Goal: Information Seeking & Learning: Learn about a topic

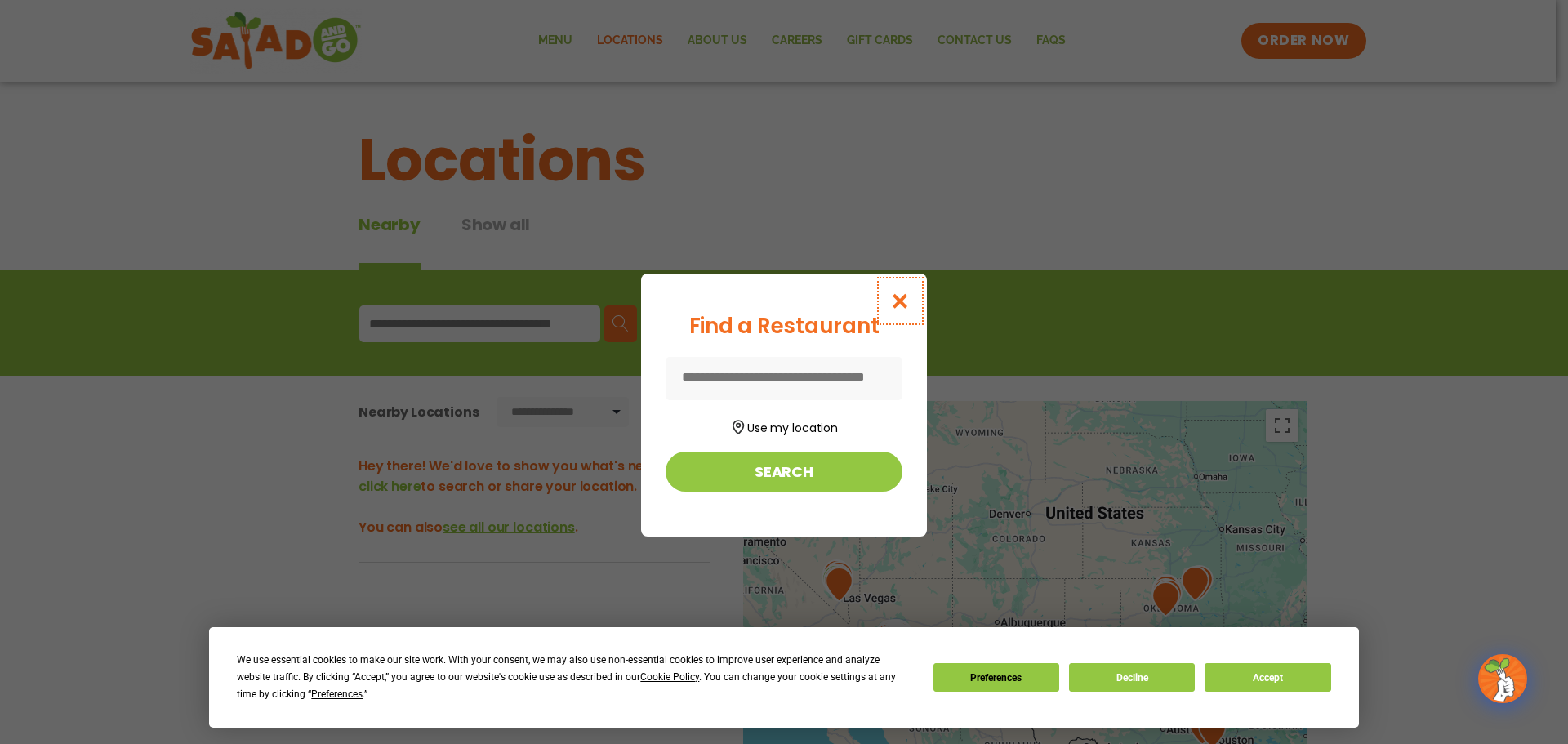
click at [903, 303] on icon "Close modal" at bounding box center [900, 300] width 21 height 17
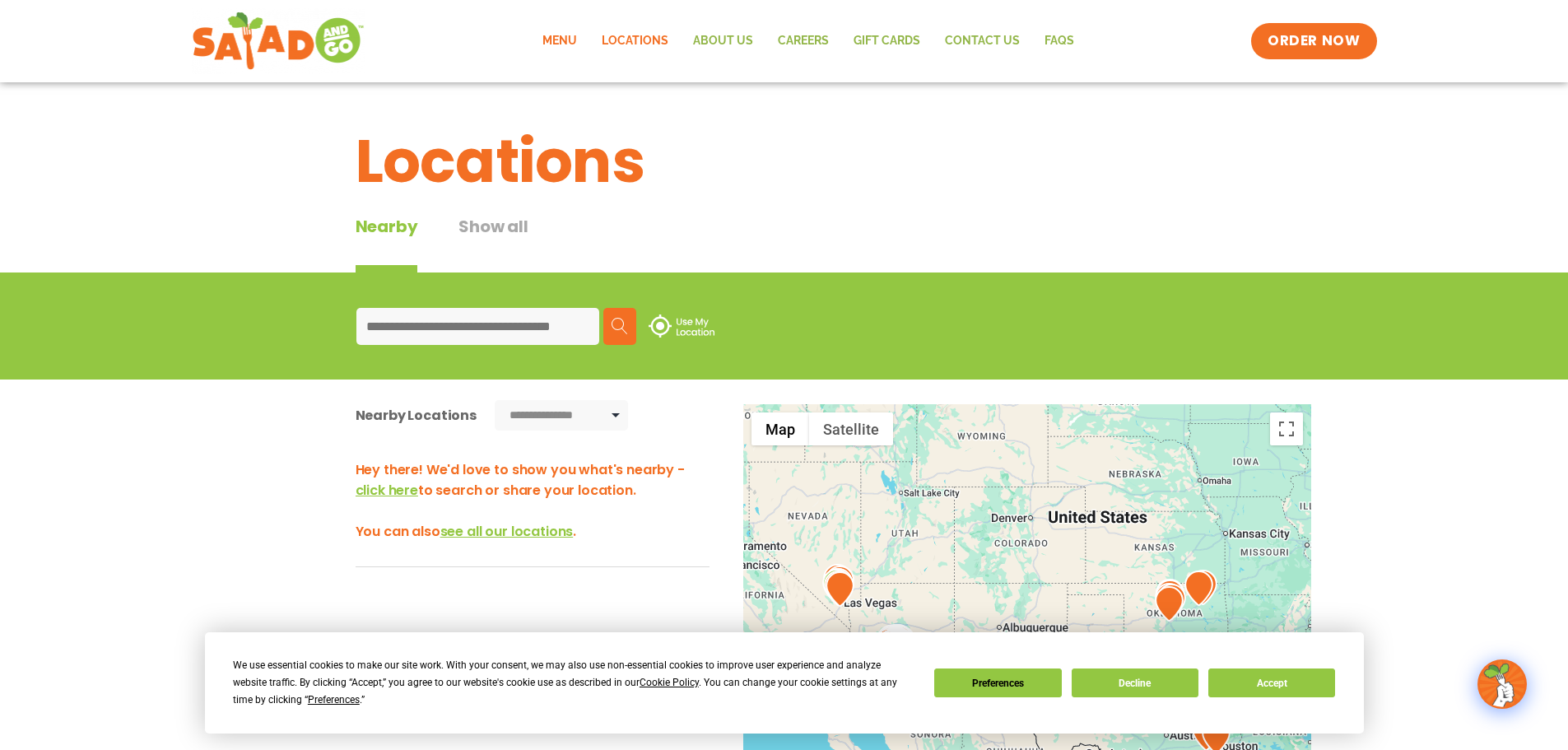
click at [573, 42] on link "Menu" at bounding box center [560, 41] width 59 height 38
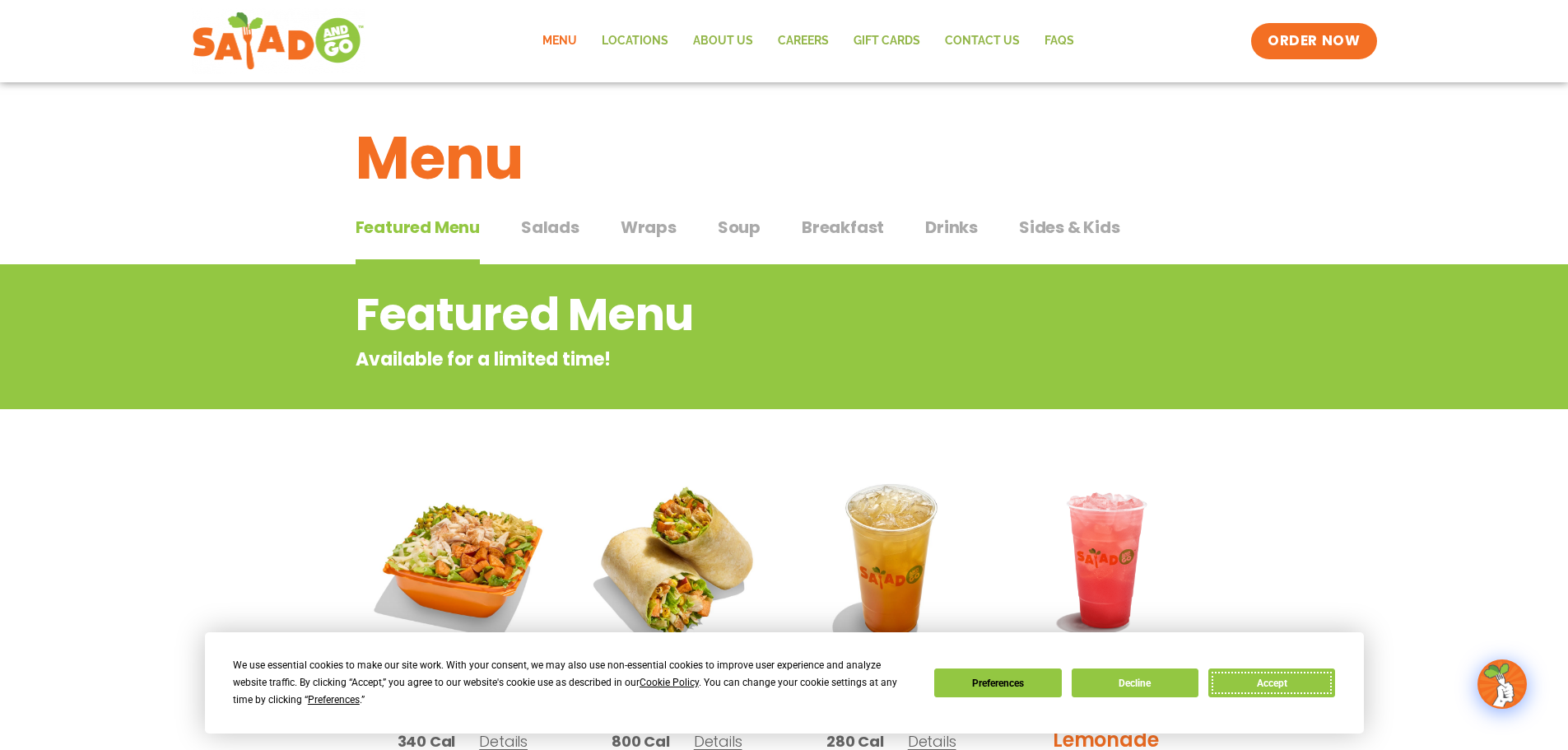
drag, startPoint x: 1290, startPoint y: 687, endPoint x: 1299, endPoint y: 680, distance: 11.4
click at [1291, 687] on button "Accept" at bounding box center [1272, 682] width 127 height 29
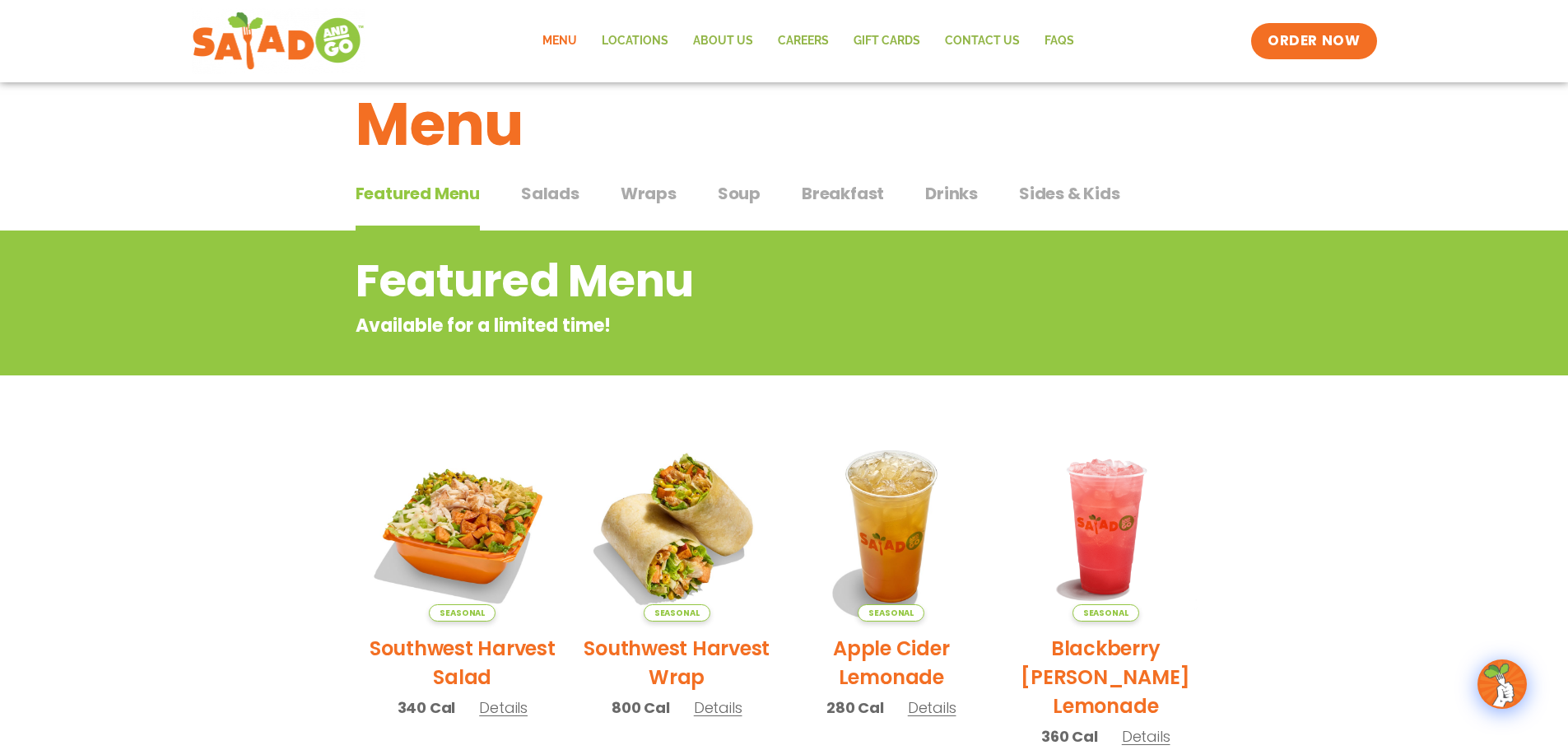
scroll to position [329, 0]
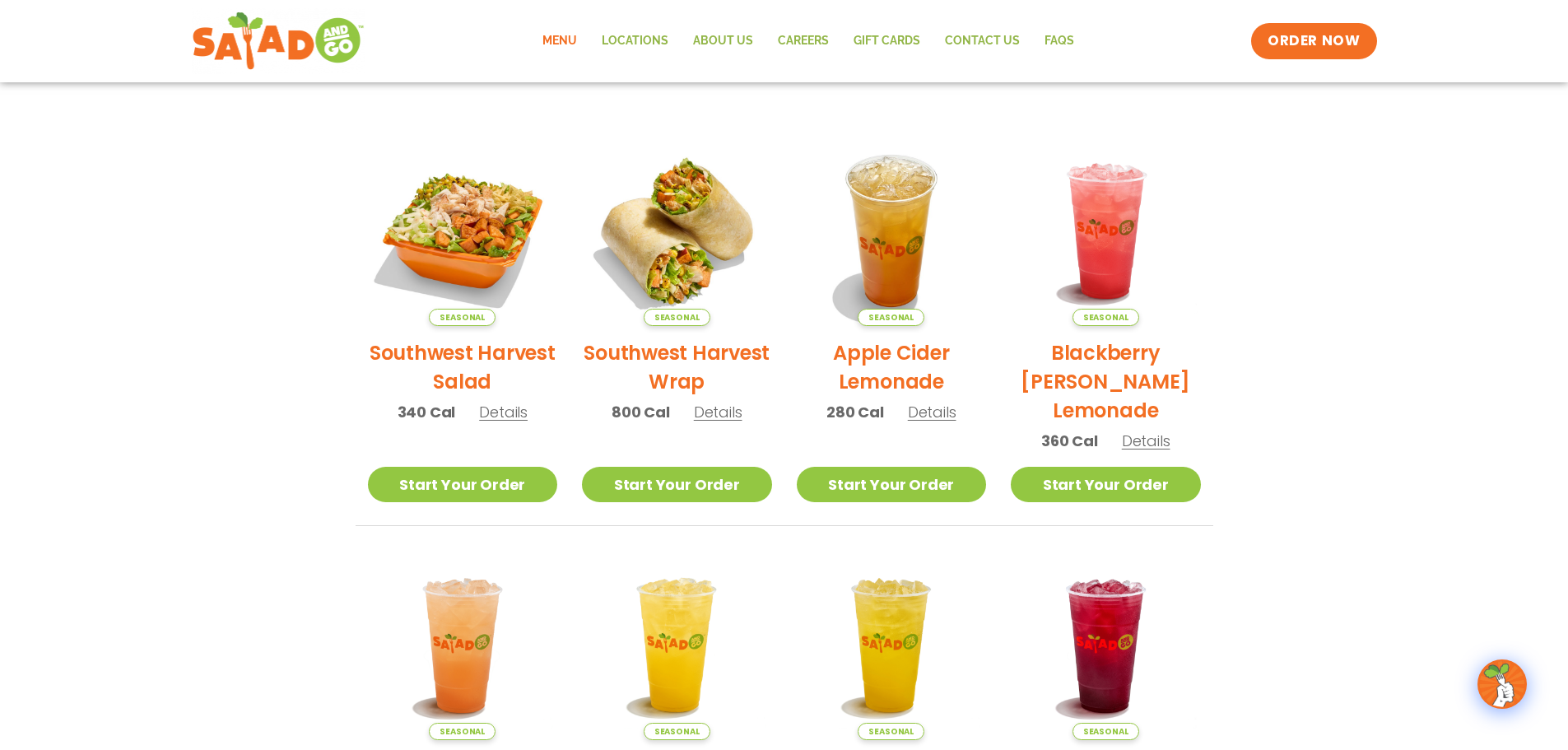
click at [480, 353] on h2 "Southwest Harvest Salad" at bounding box center [462, 367] width 190 height 58
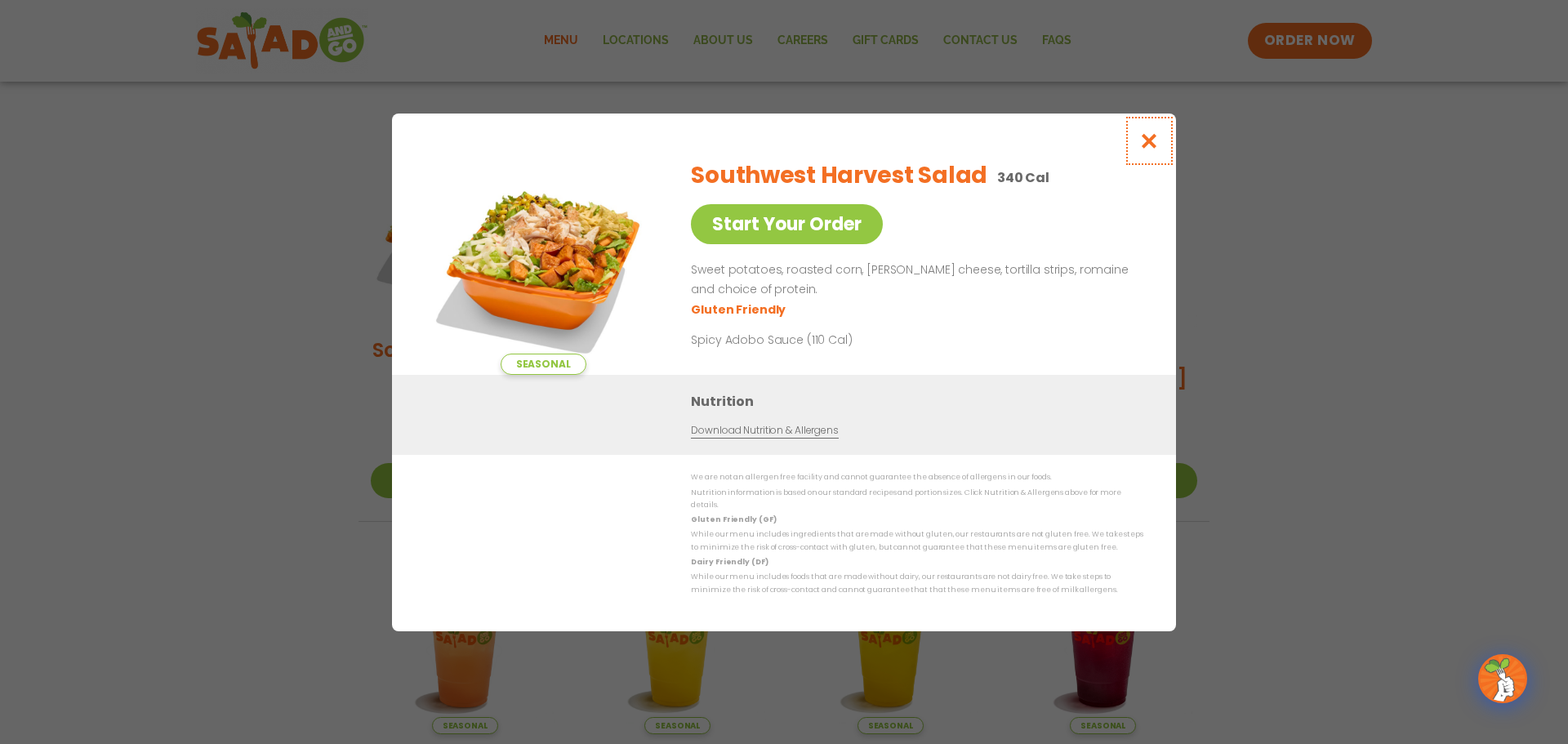
click at [1151, 149] on icon "Close modal" at bounding box center [1149, 140] width 21 height 17
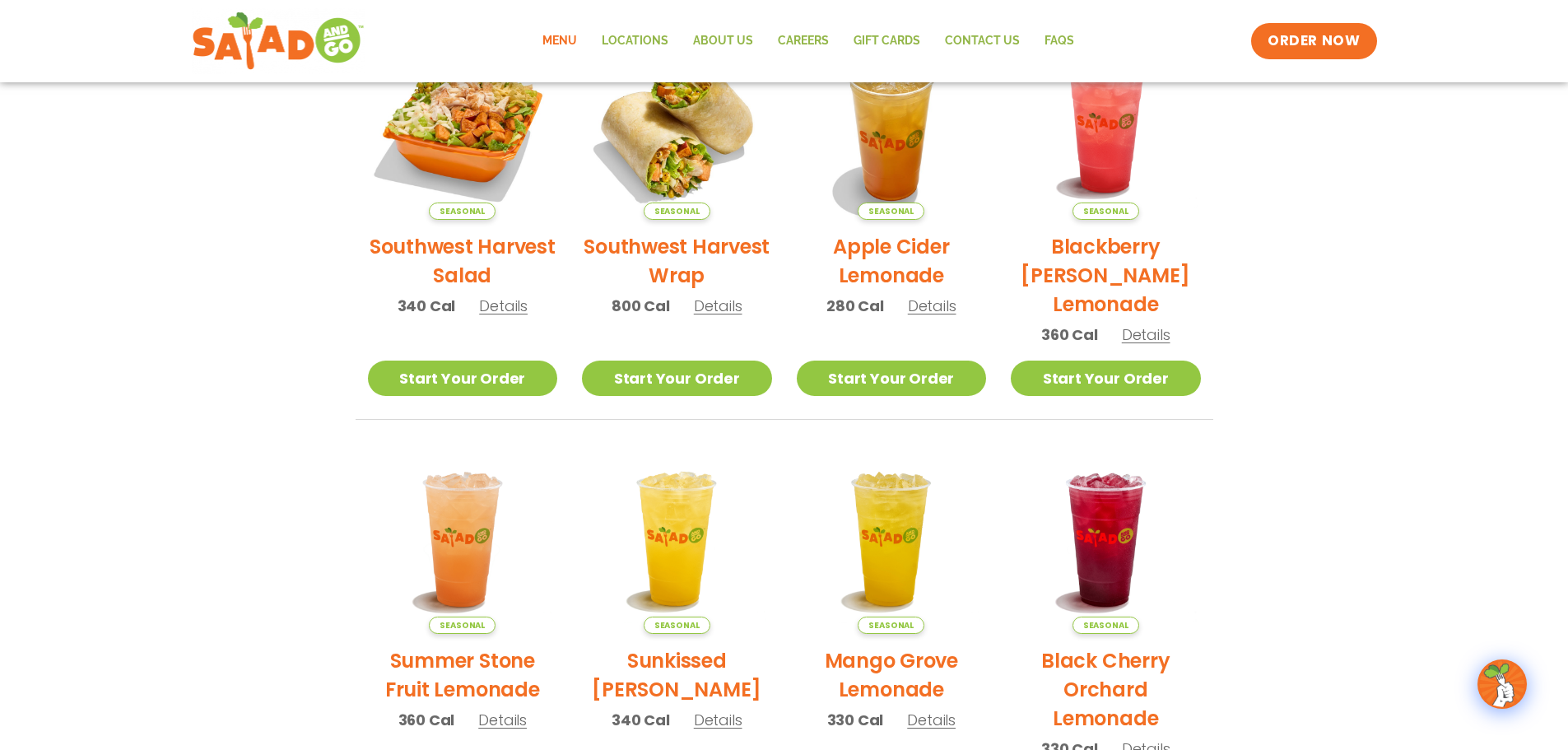
scroll to position [165, 0]
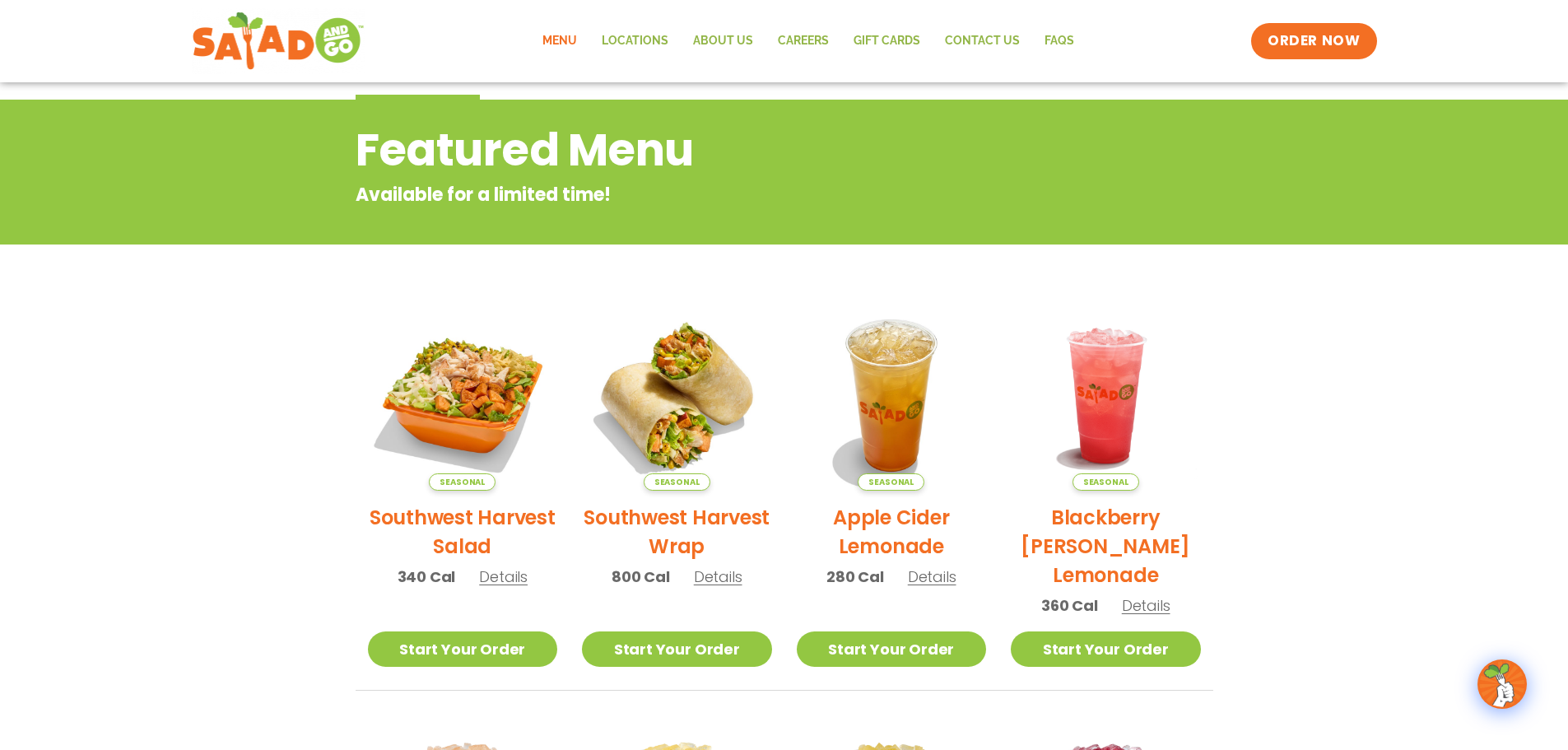
click at [553, 41] on link "Menu" at bounding box center [560, 41] width 59 height 38
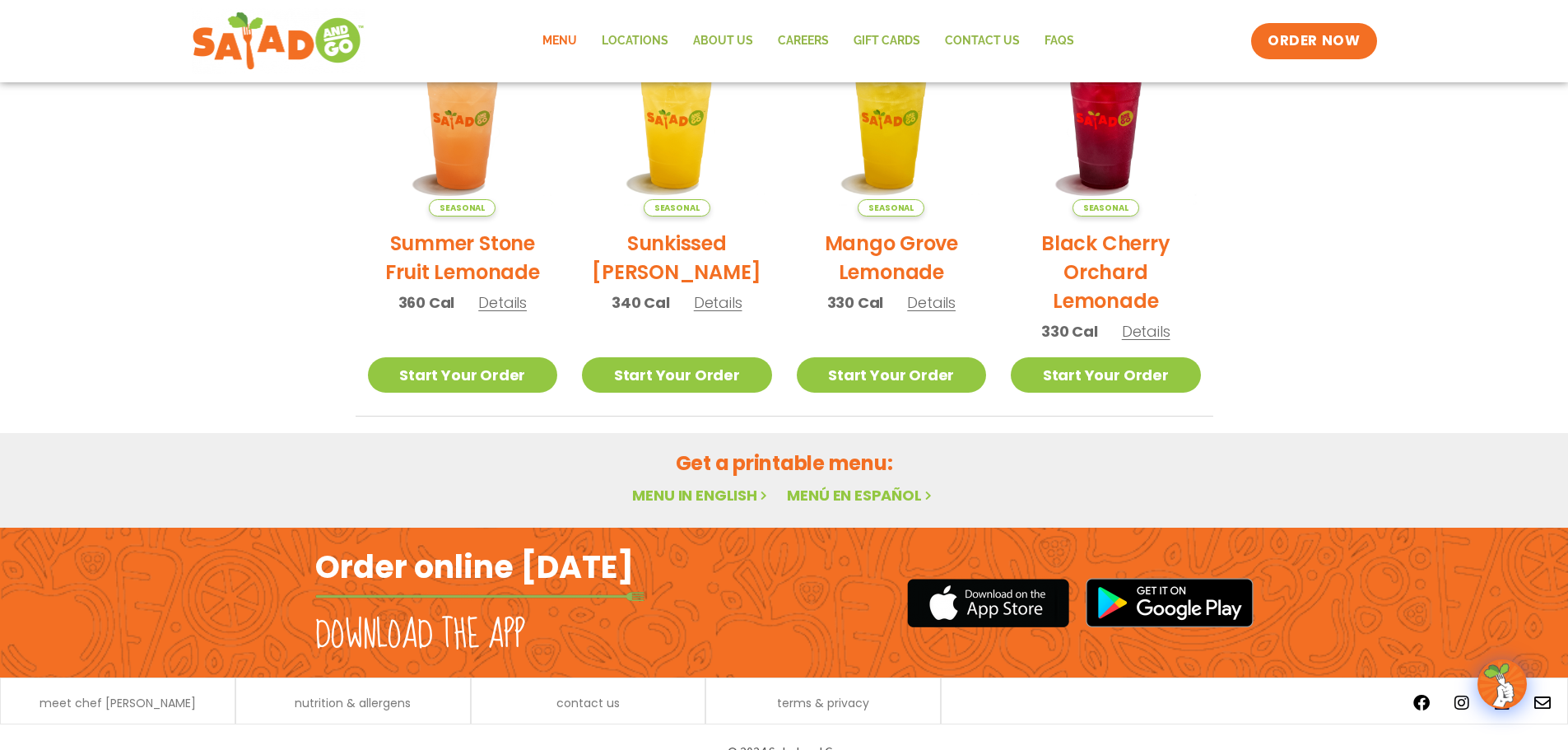
scroll to position [883, 0]
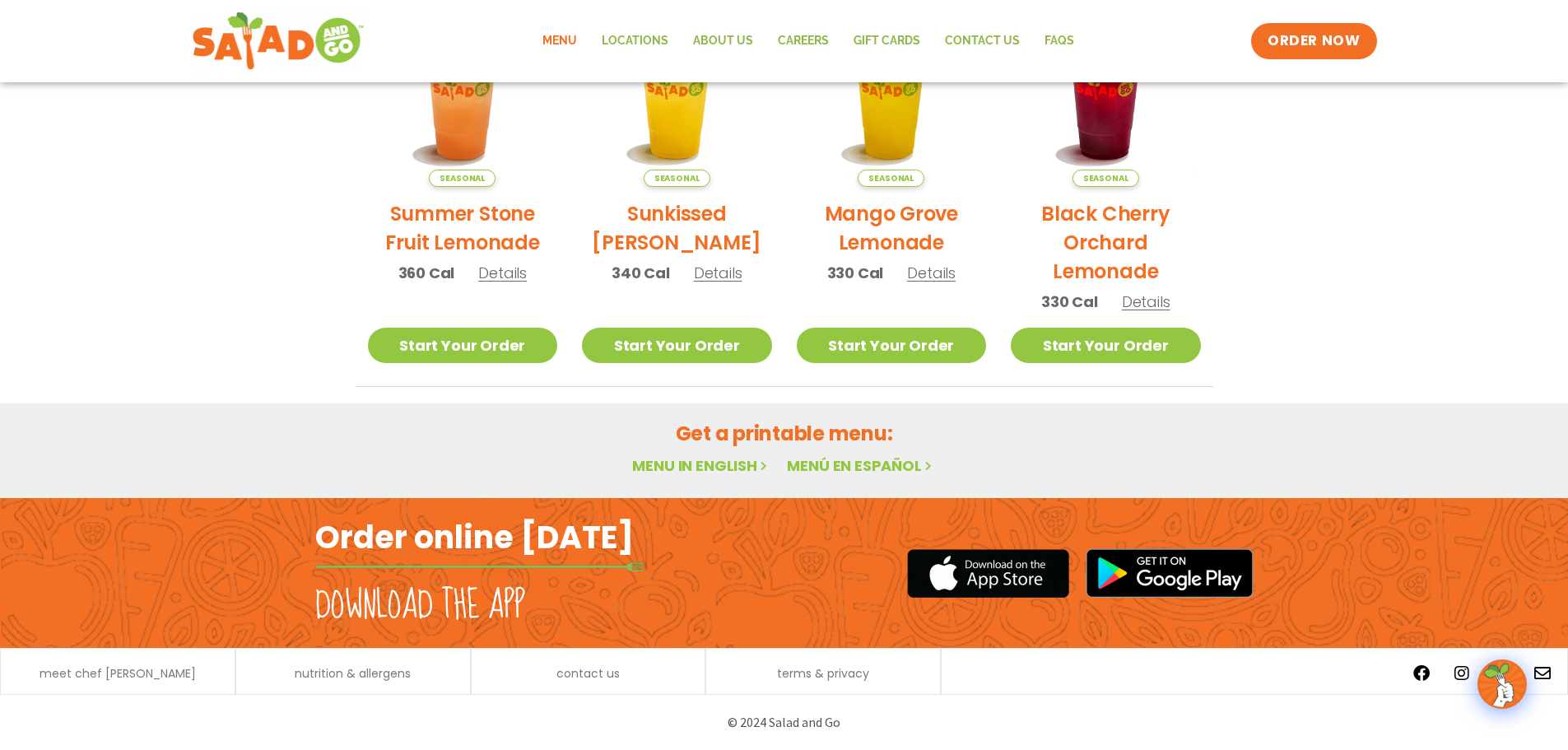
click at [707, 466] on link "Menu in English" at bounding box center [700, 465] width 138 height 21
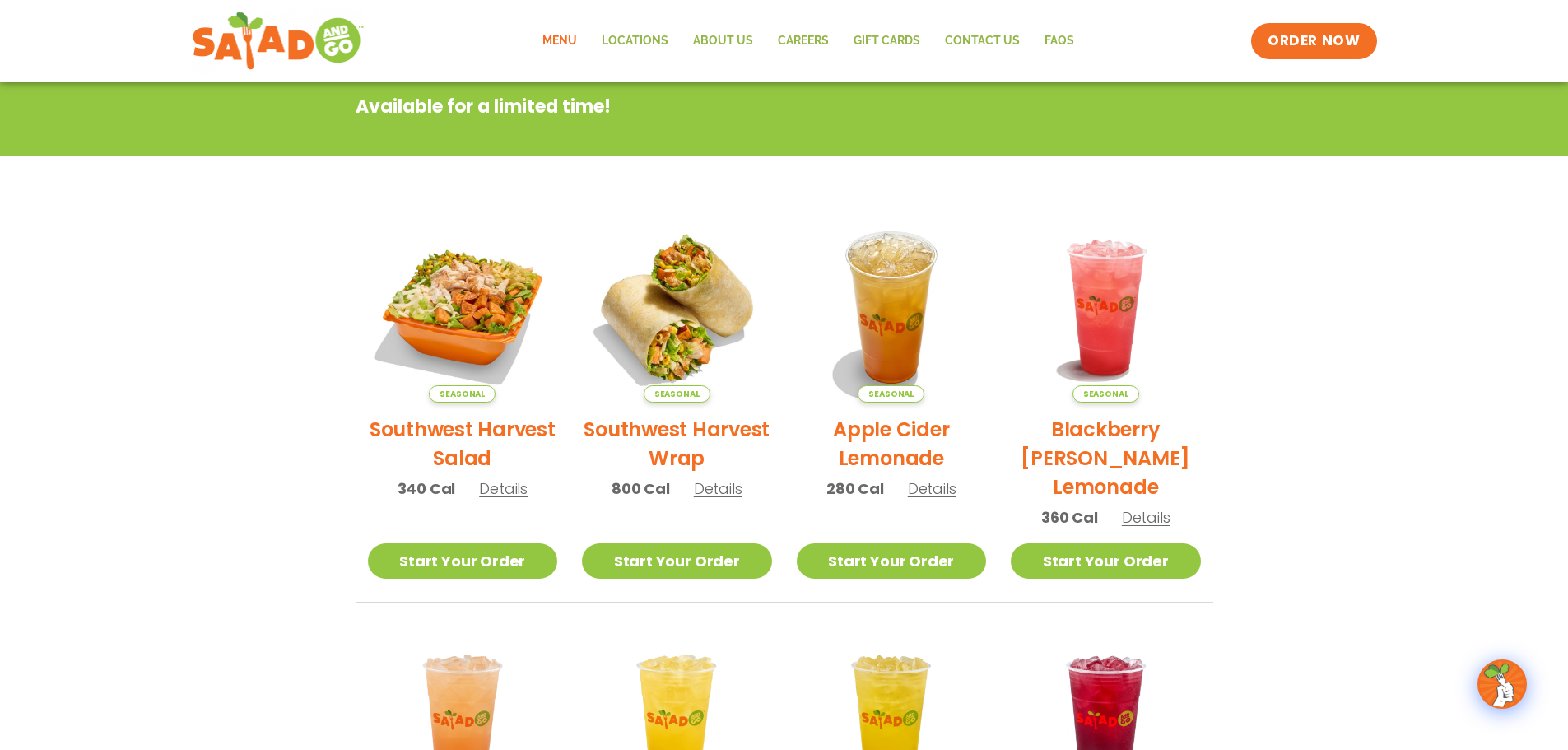
scroll to position [59, 0]
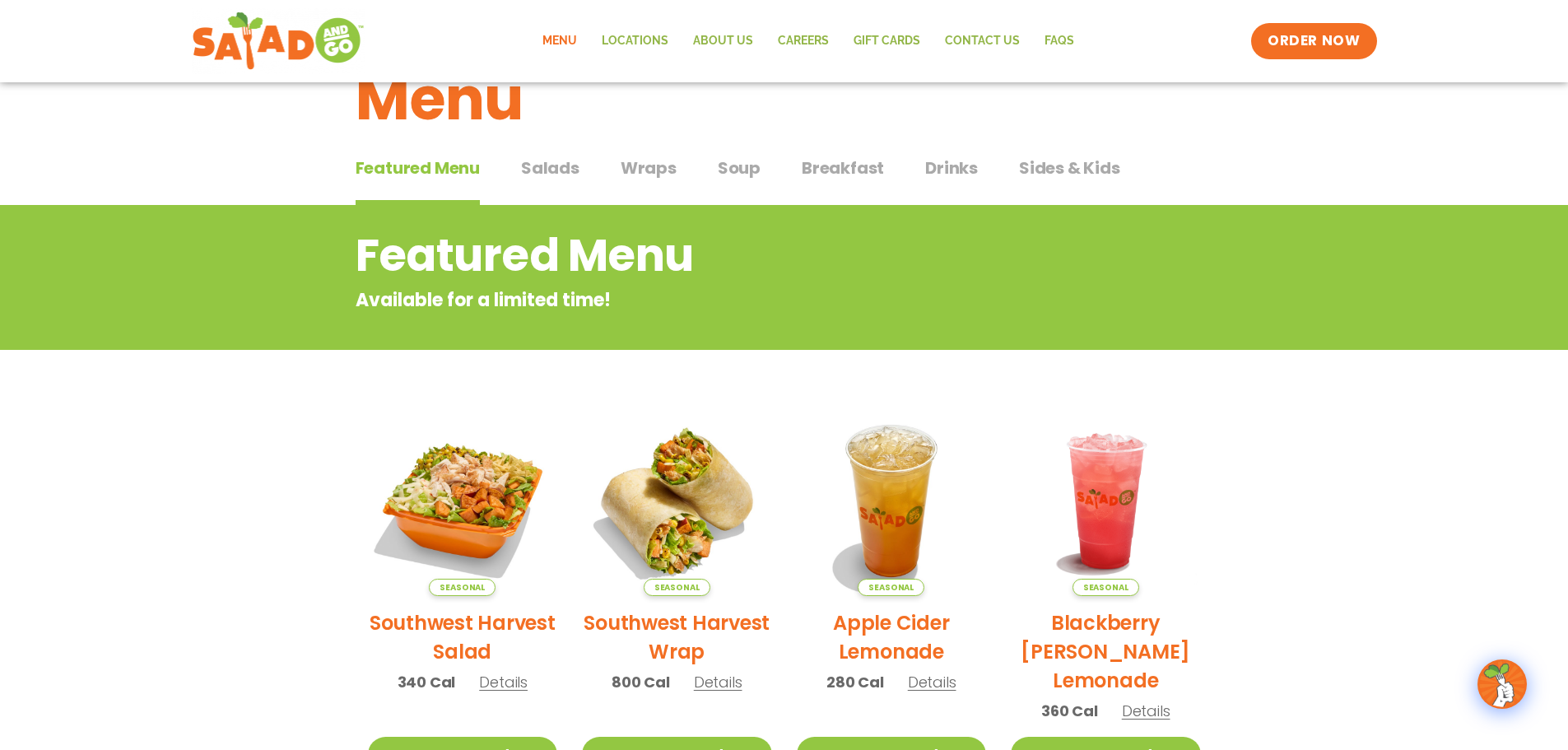
click at [535, 166] on span "Salads" at bounding box center [550, 168] width 59 height 24
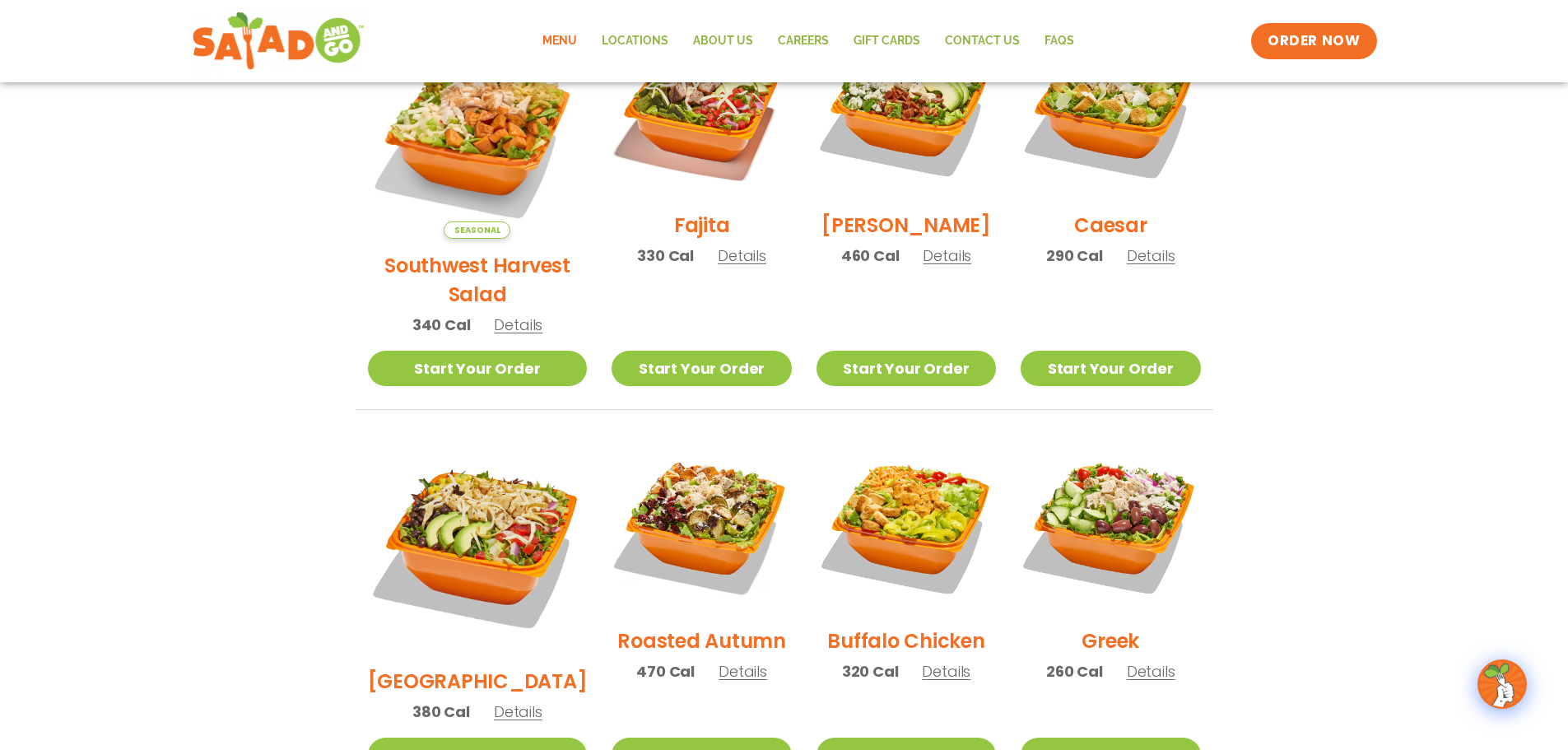
scroll to position [636, 0]
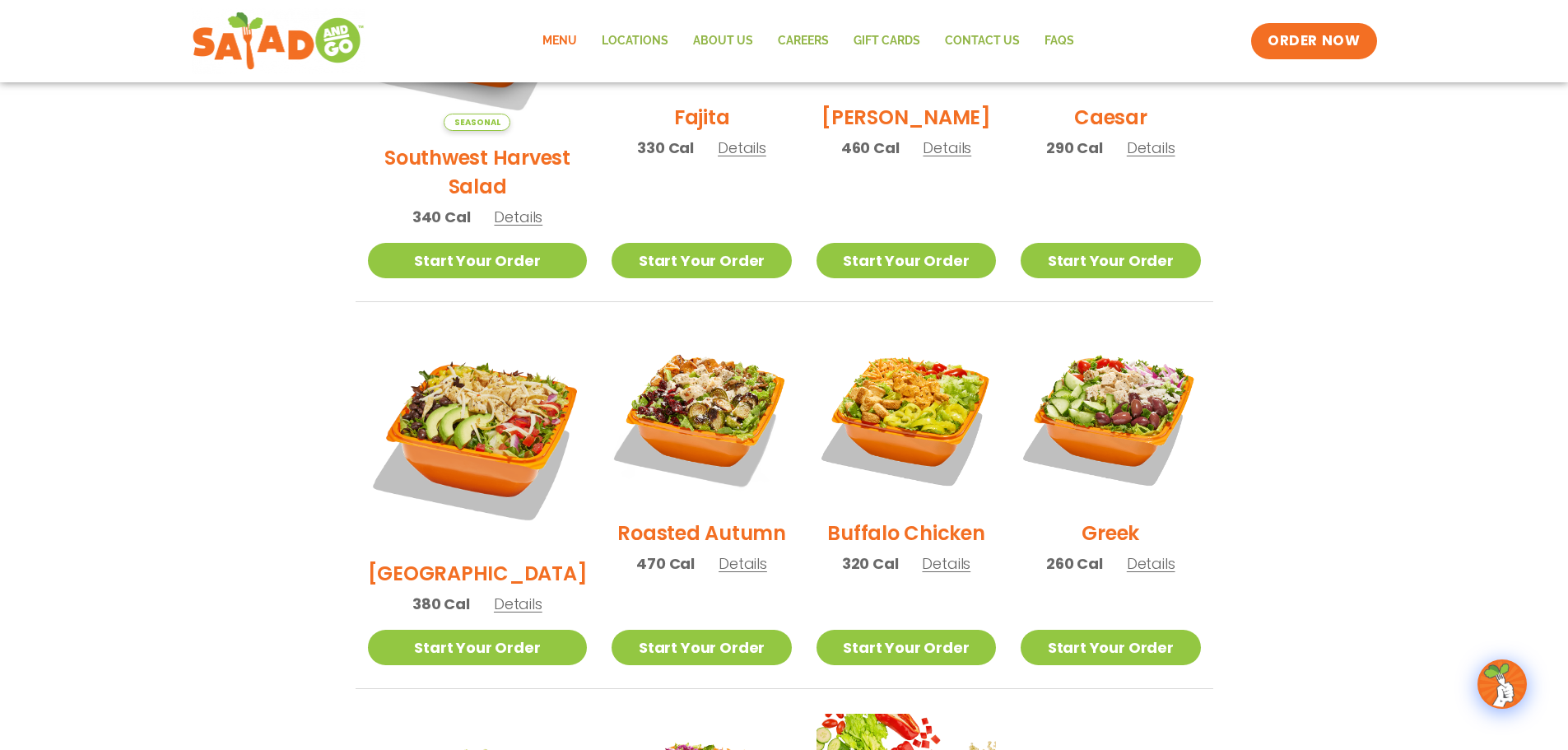
click at [700, 518] on h2 "Roasted Autumn" at bounding box center [701, 533] width 169 height 29
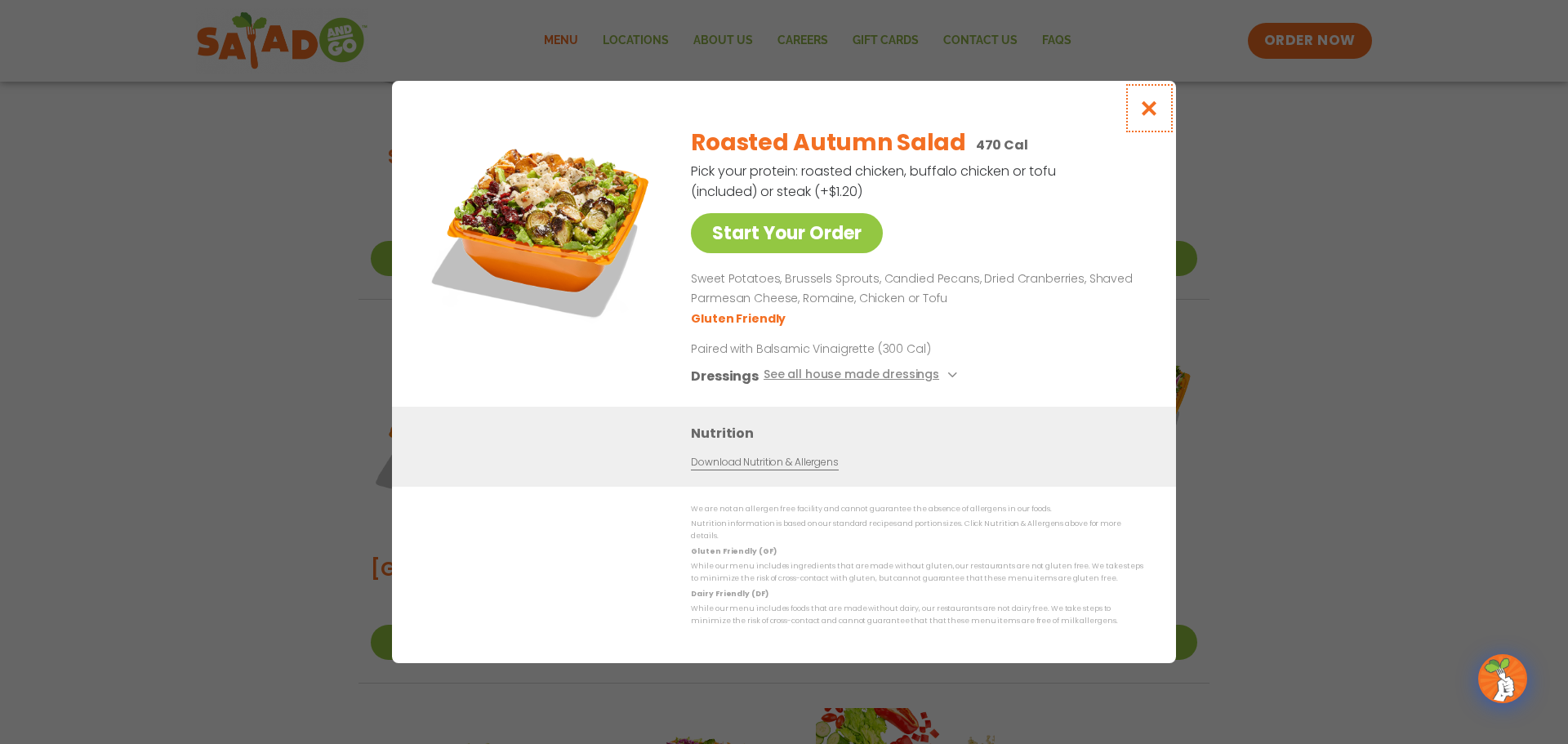
click at [1152, 114] on icon "Close modal" at bounding box center [1149, 107] width 21 height 17
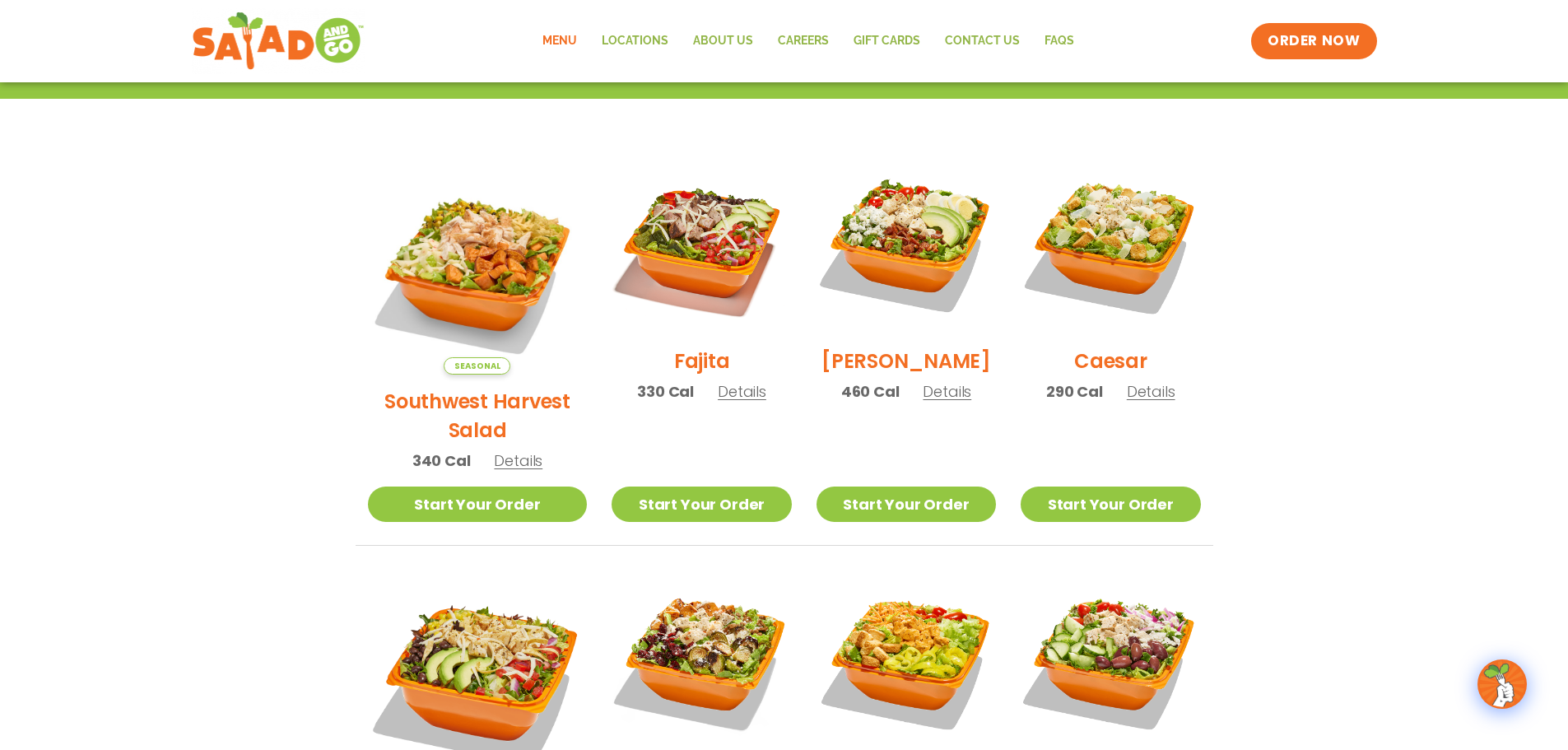
scroll to position [389, 0]
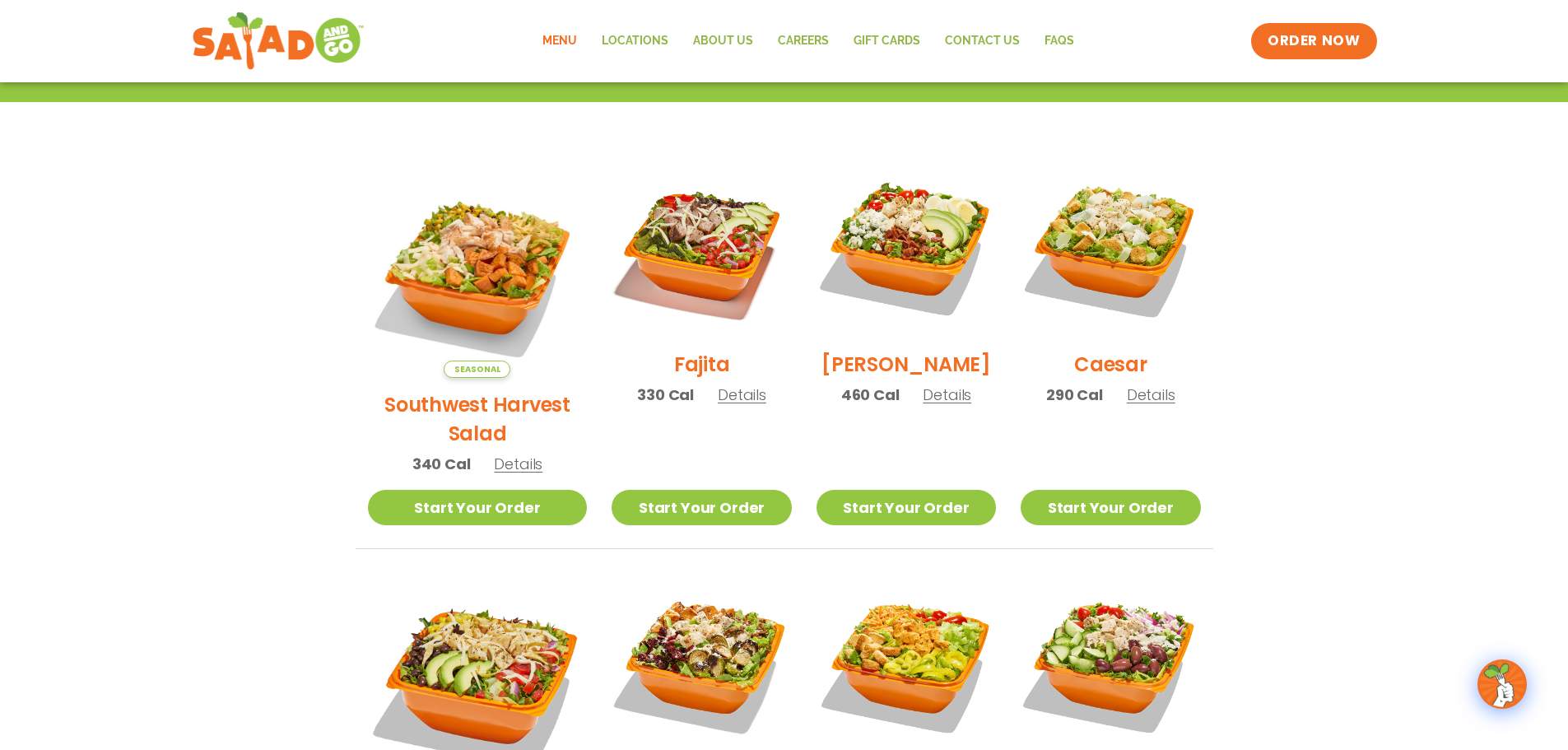
click at [674, 373] on h2 "Fajita" at bounding box center [702, 364] width 56 height 29
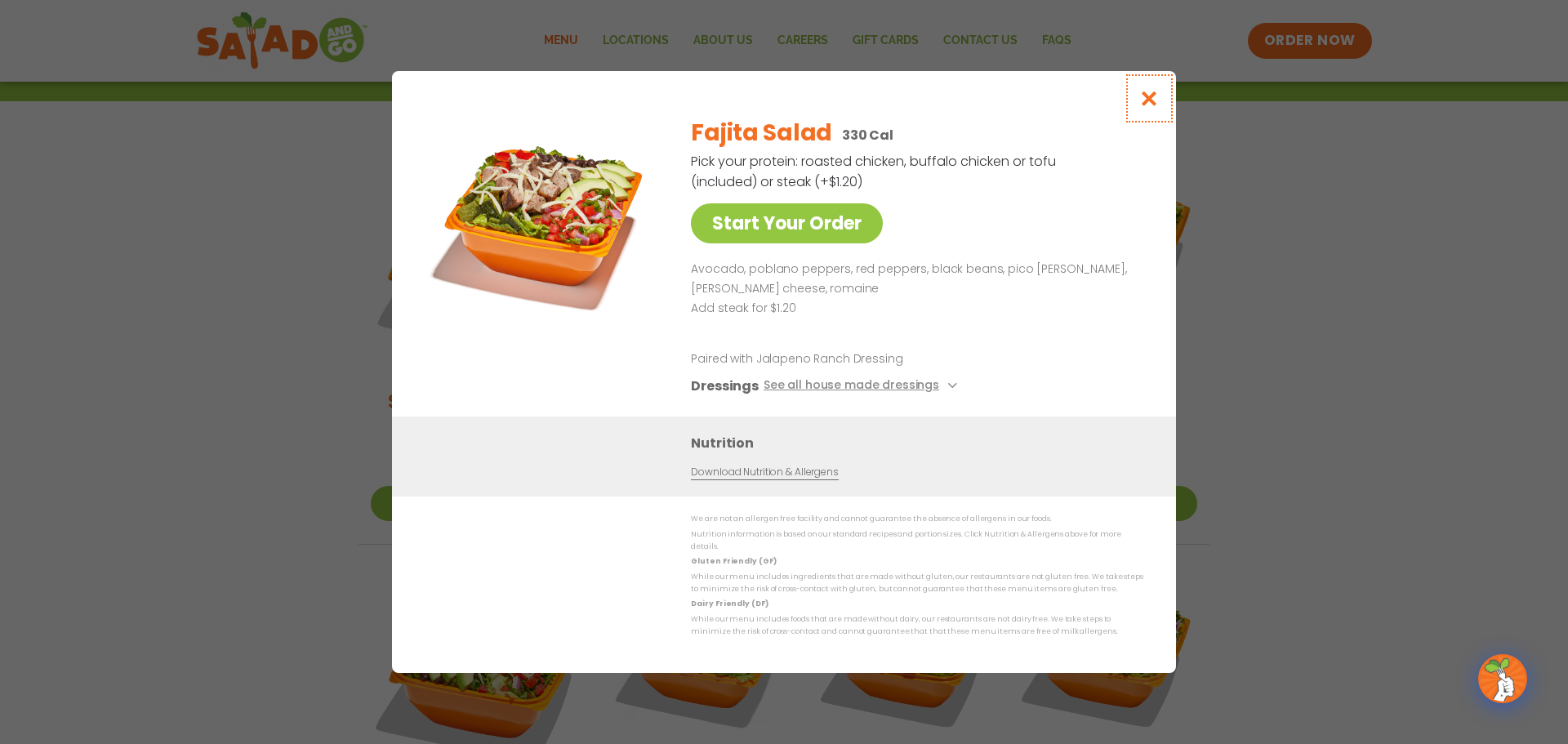
click at [1144, 105] on icon "Close modal" at bounding box center [1149, 97] width 21 height 17
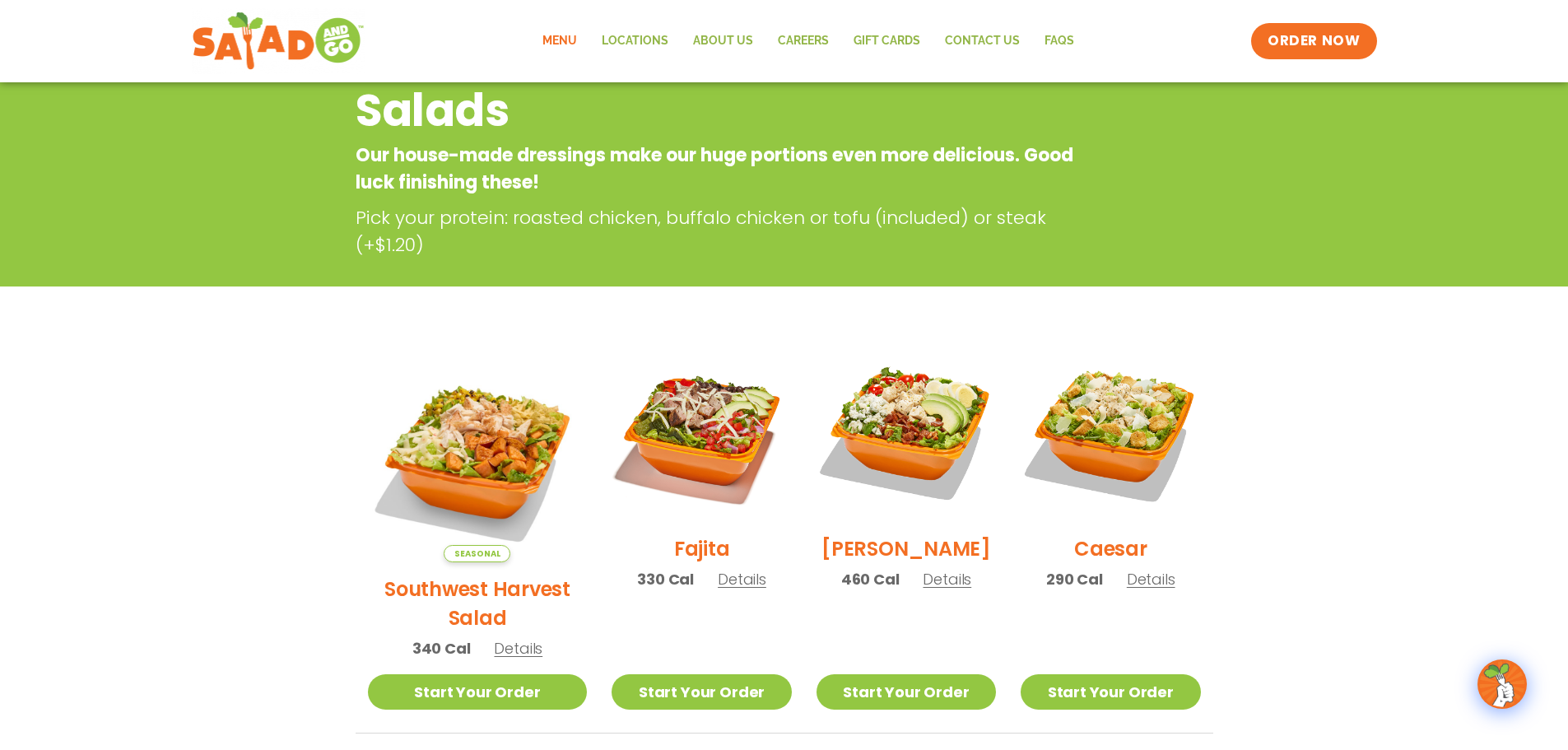
scroll to position [59, 0]
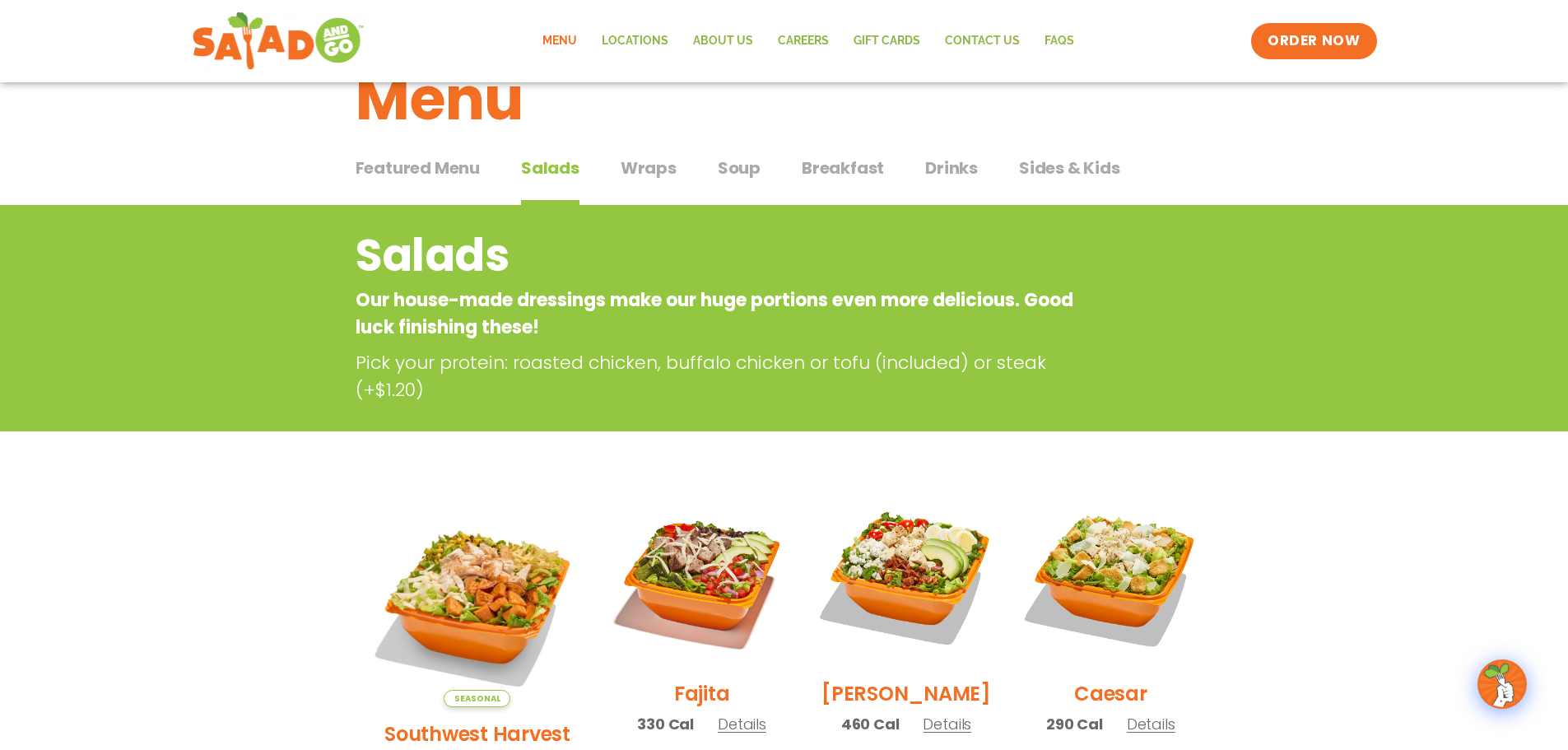
click at [652, 169] on span "Wraps" at bounding box center [649, 168] width 56 height 24
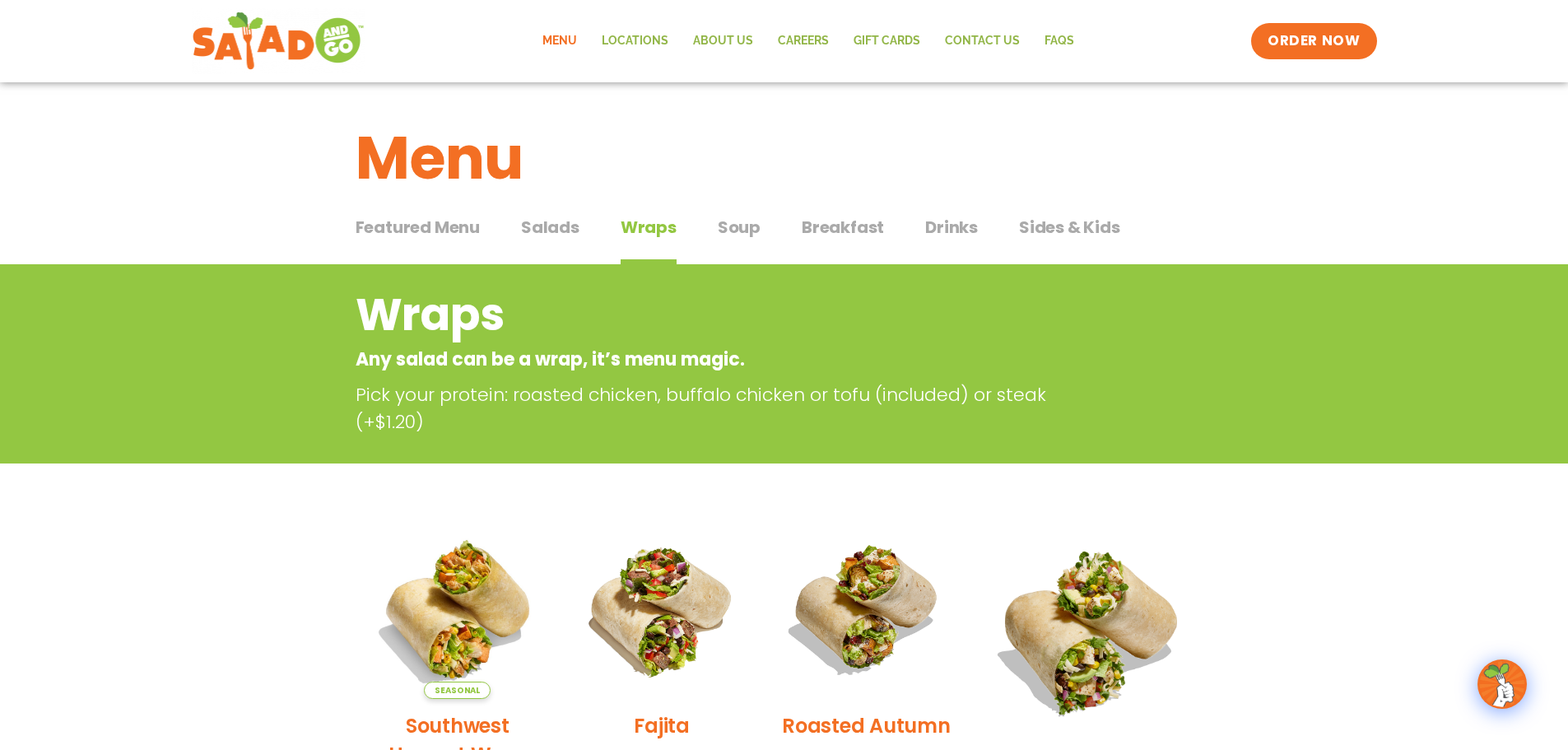
click at [767, 236] on div "Featured Menu Featured Menu Salads Salads Wraps Wraps Soup Soup Breakfast Break…" at bounding box center [784, 237] width 858 height 56
click at [732, 228] on span "Soup" at bounding box center [738, 226] width 42 height 24
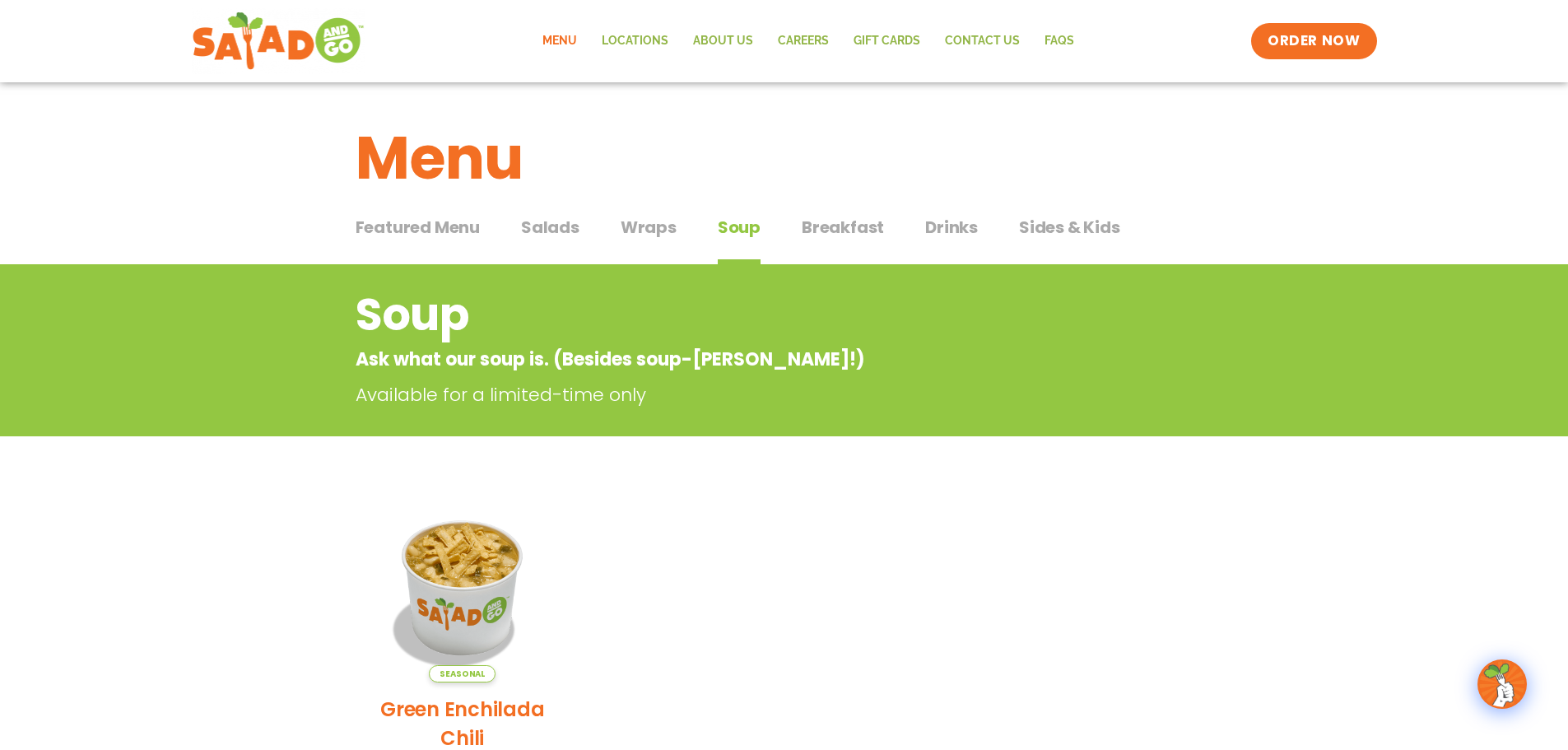
click at [860, 236] on span "Breakfast" at bounding box center [842, 226] width 82 height 24
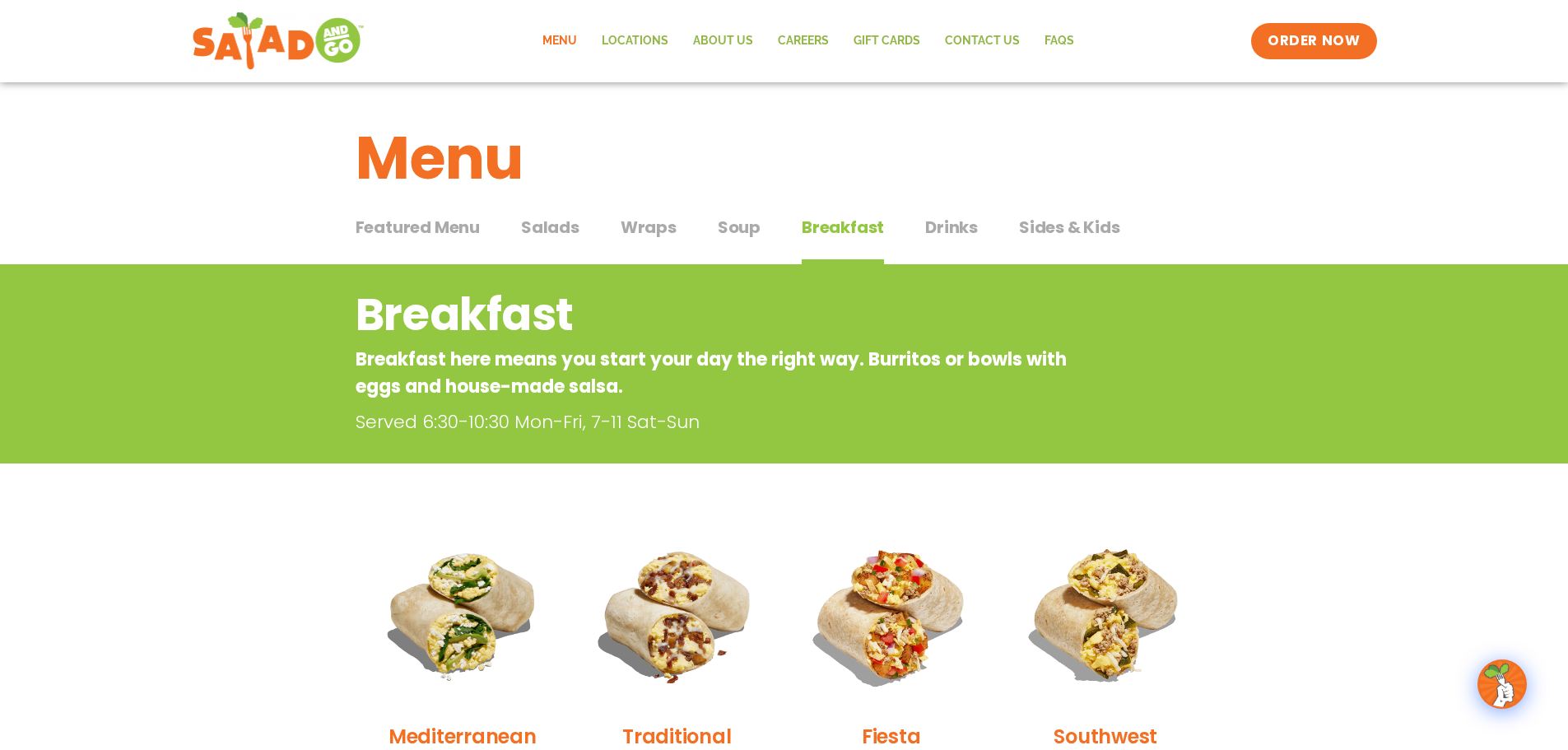
click at [954, 223] on span "Drinks" at bounding box center [951, 226] width 52 height 24
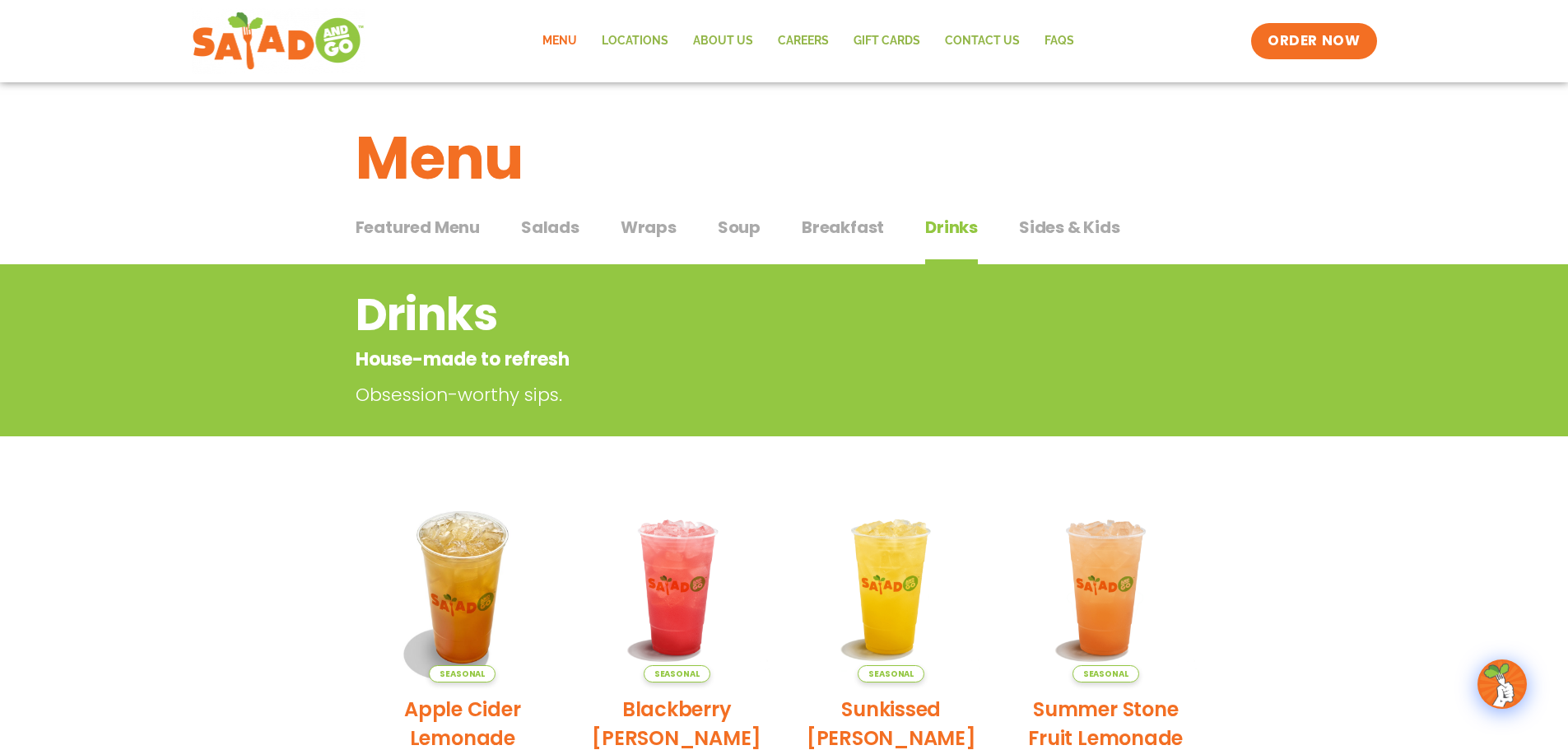
click at [551, 227] on span "Salads" at bounding box center [550, 226] width 59 height 24
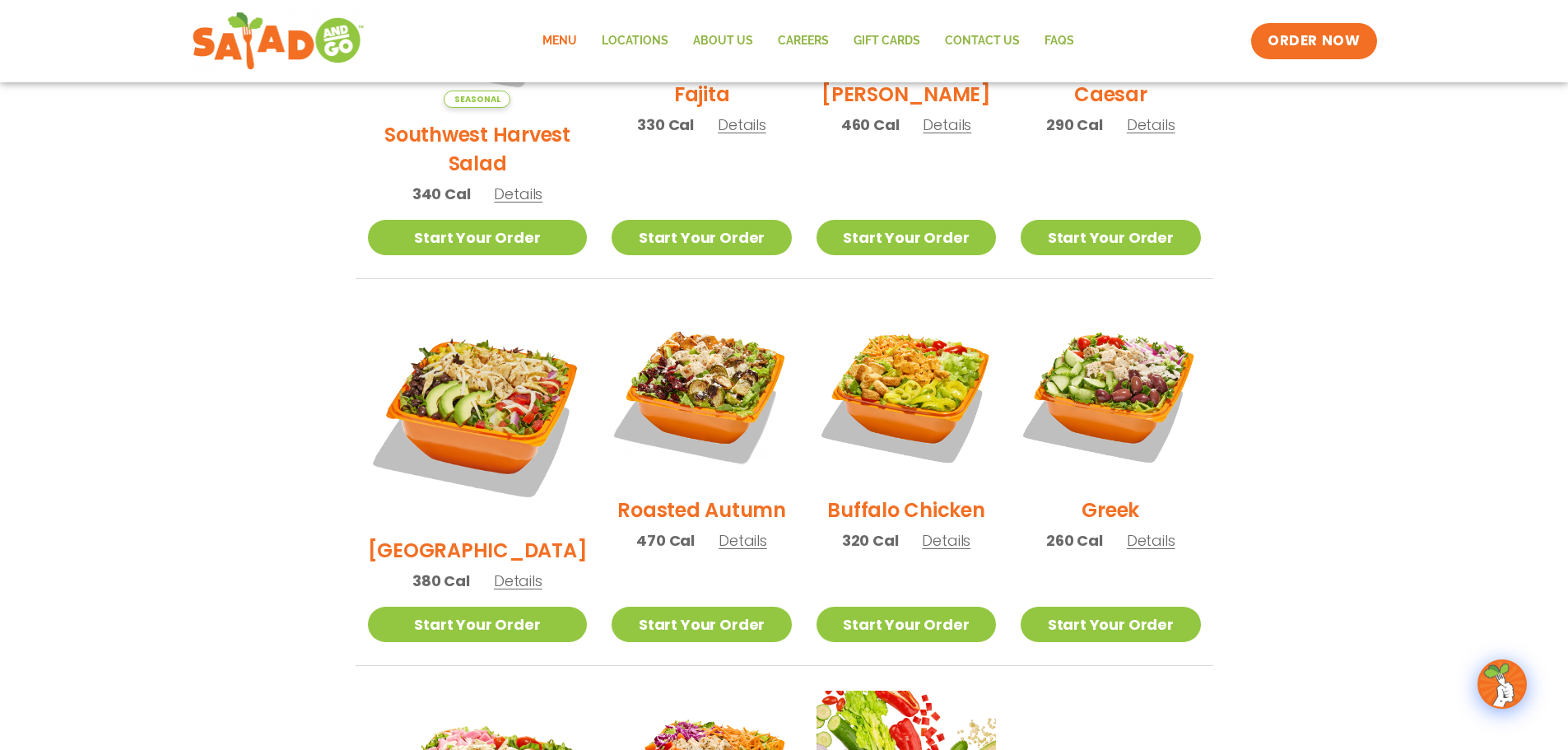
scroll to position [576, 0]
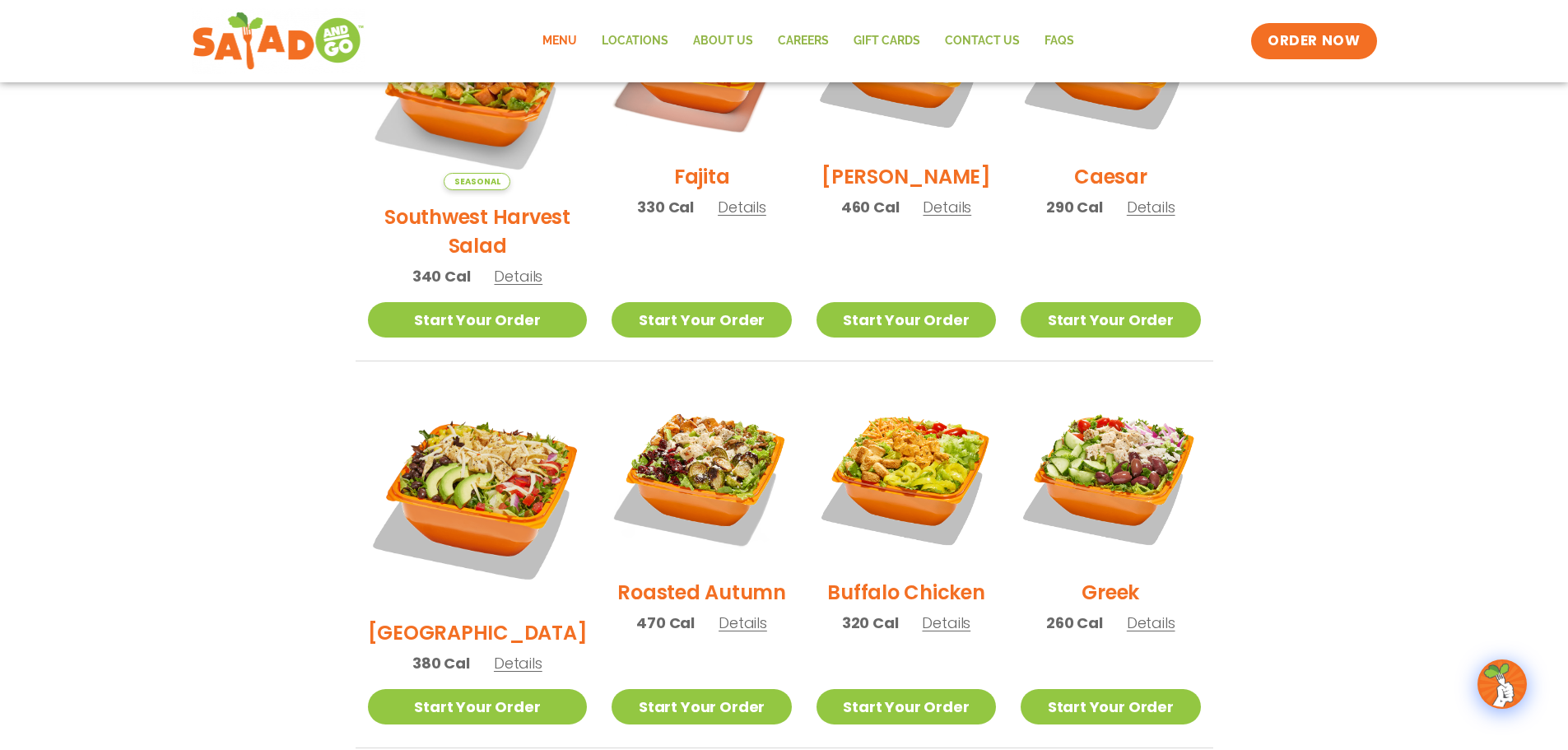
click at [469, 618] on h2 "BBQ Ranch" at bounding box center [478, 633] width 220 height 29
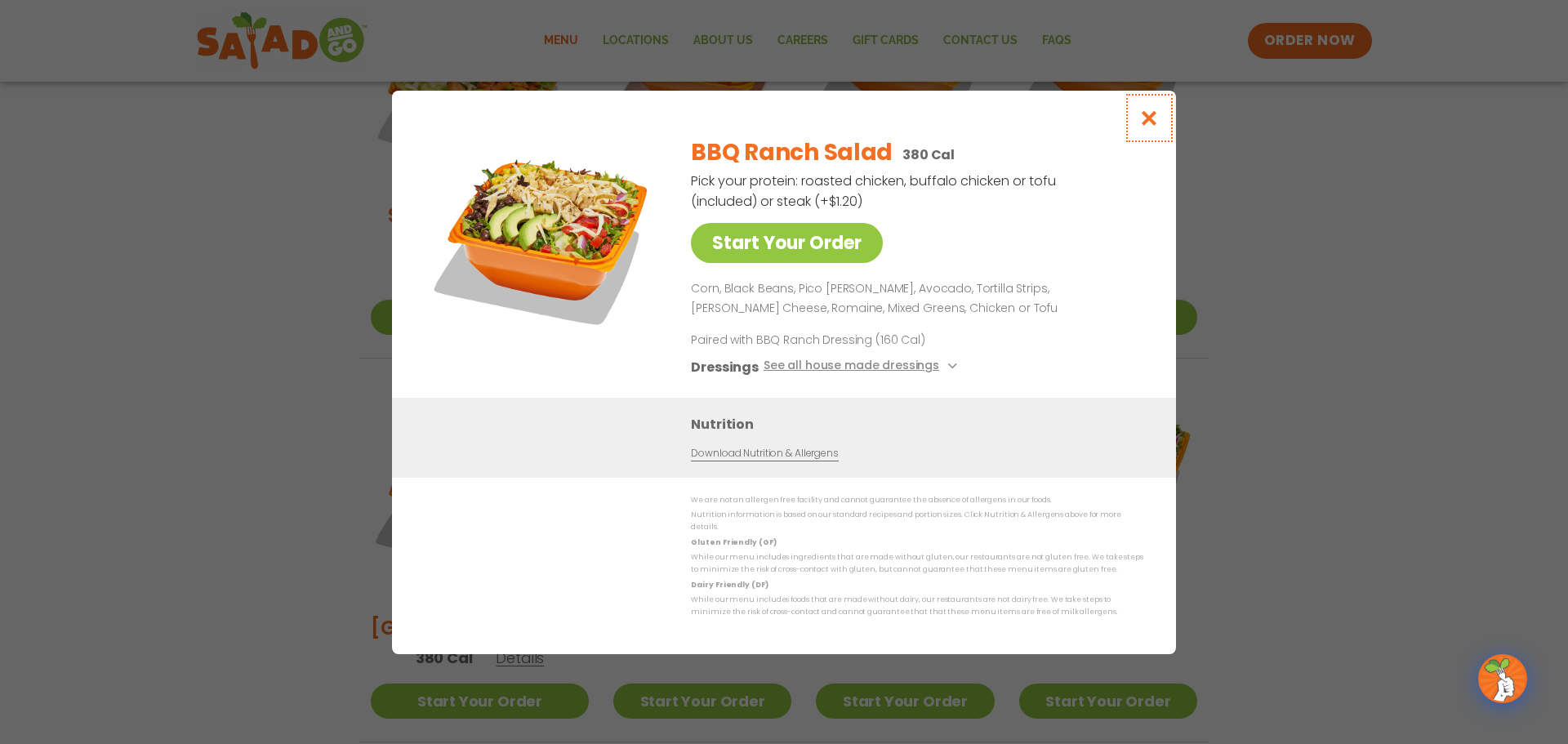
click at [1154, 125] on icon "Close modal" at bounding box center [1149, 117] width 21 height 17
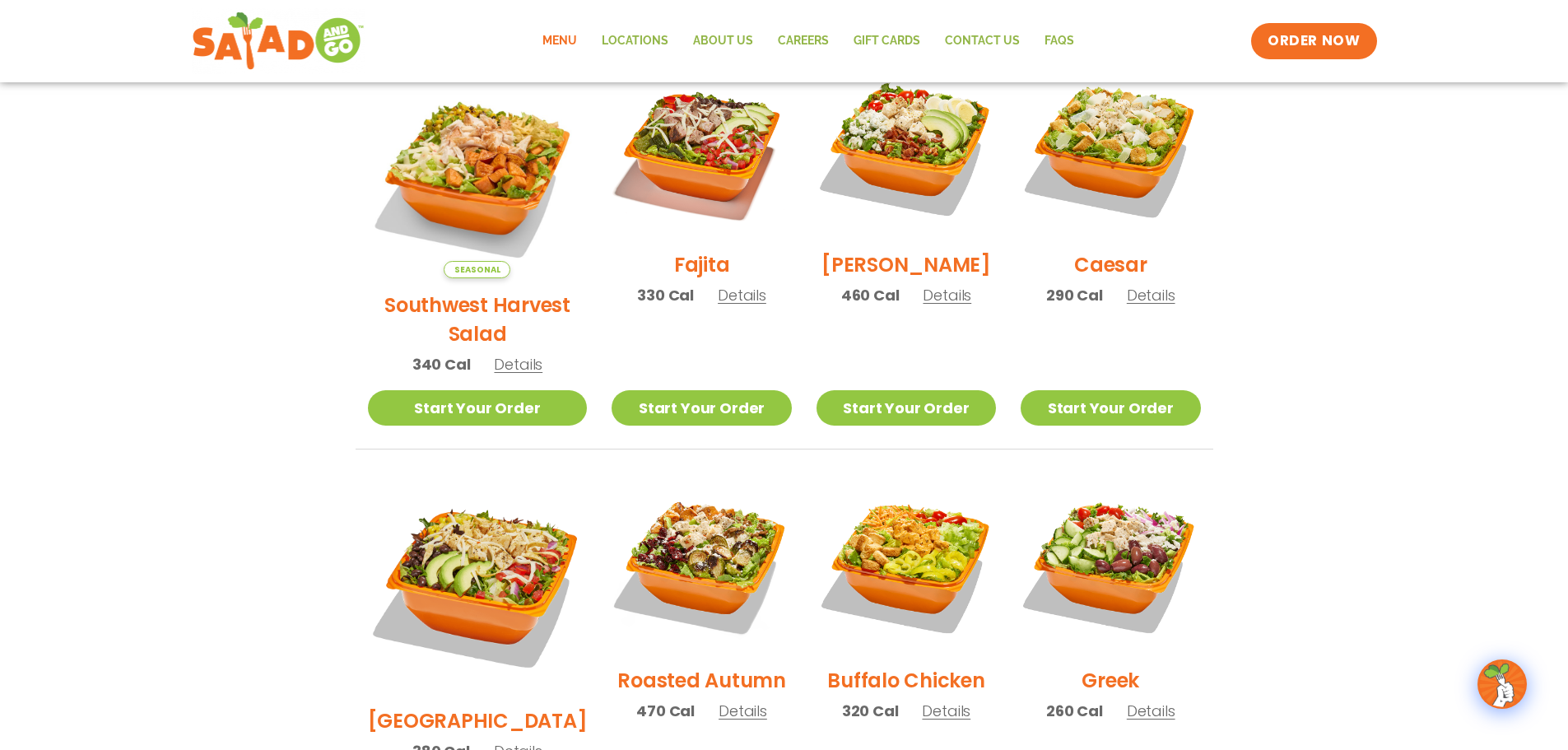
scroll to position [494, 0]
